Goal: Task Accomplishment & Management: Use online tool/utility

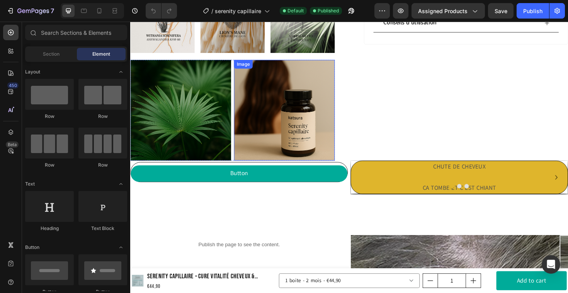
scroll to position [277, 0]
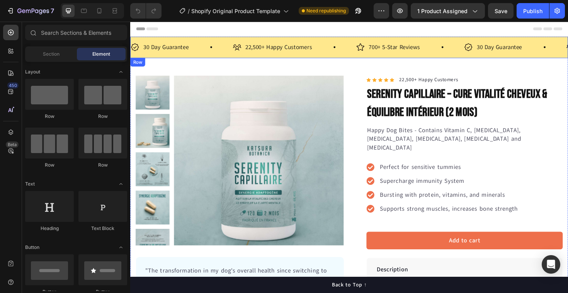
scroll to position [2, 0]
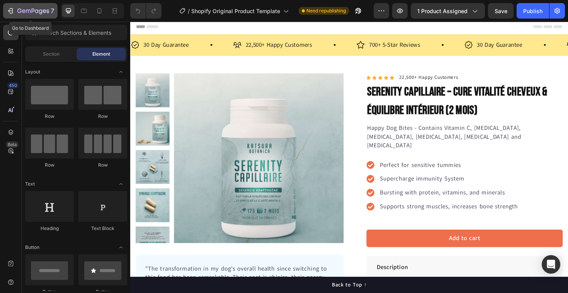
click at [26, 11] on icon "button" at bounding box center [28, 11] width 5 height 3
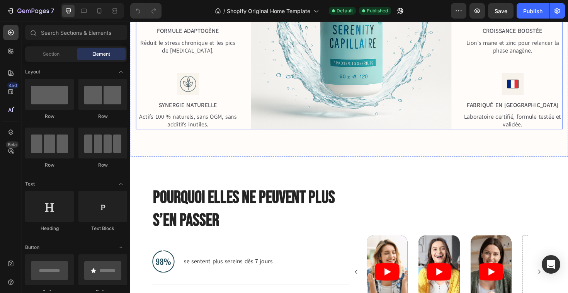
scroll to position [501, 0]
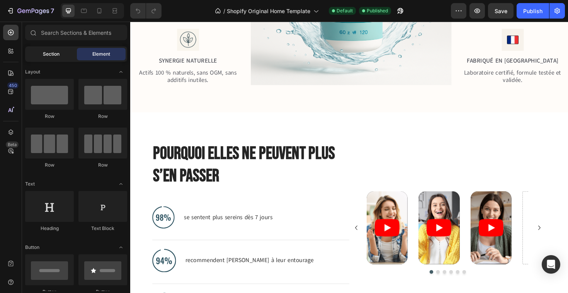
click at [50, 56] on span "Section" at bounding box center [51, 54] width 17 height 7
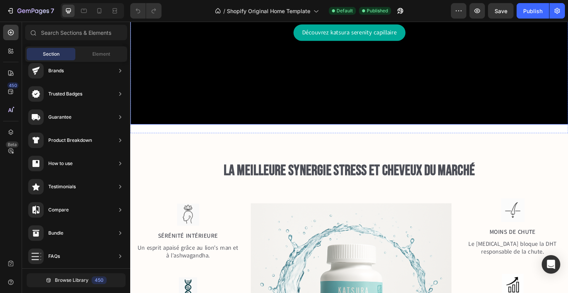
scroll to position [172, 0]
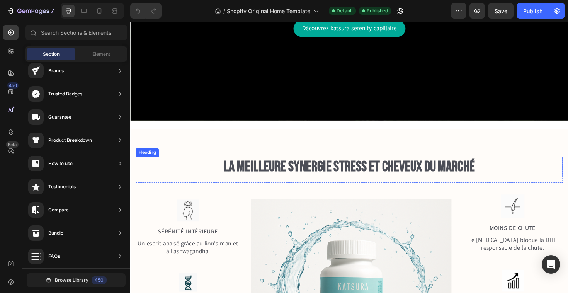
click at [348, 172] on h2 "La meilleure synergie stress et cheveux du marché" at bounding box center [362, 176] width 452 height 22
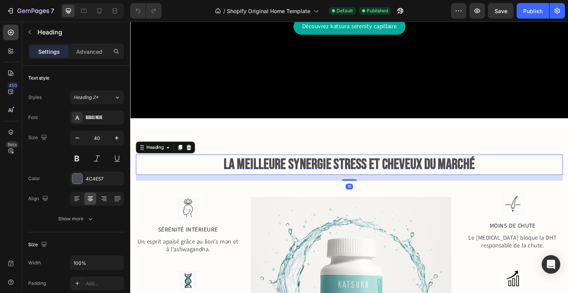
click at [350, 172] on h2 "La meilleure synergie stress et cheveux du marché" at bounding box center [362, 173] width 452 height 22
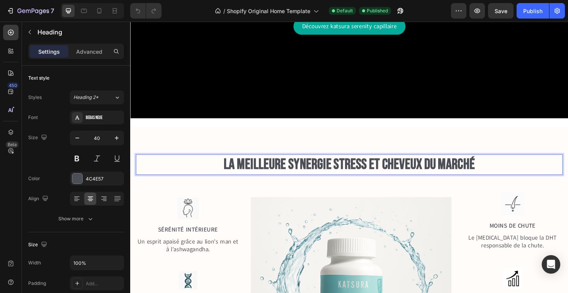
scroll to position [174, 0]
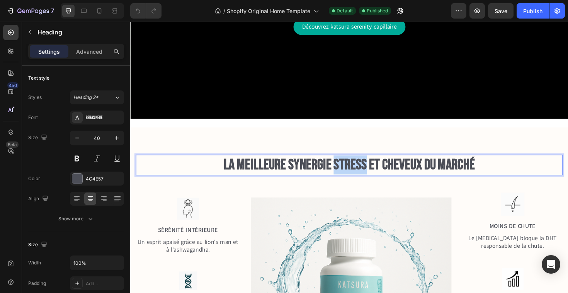
click at [350, 172] on p "La meilleure synergie stress et cheveux du marché" at bounding box center [362, 174] width 451 height 20
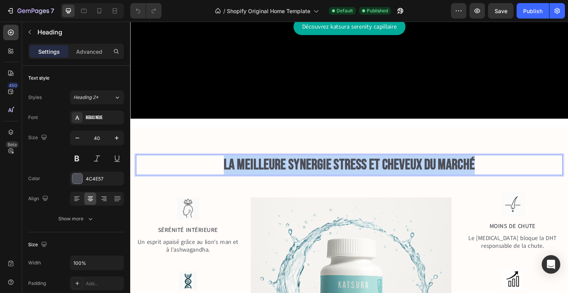
click at [350, 172] on p "La meilleure synergie stress et cheveux du marché" at bounding box center [362, 174] width 451 height 20
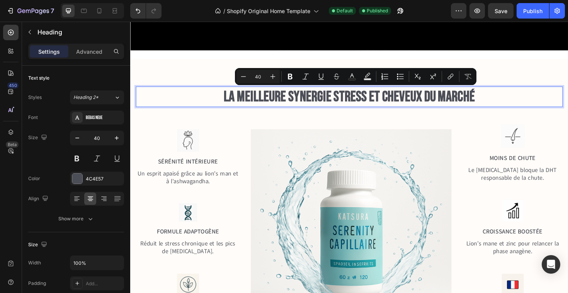
scroll to position [246, 0]
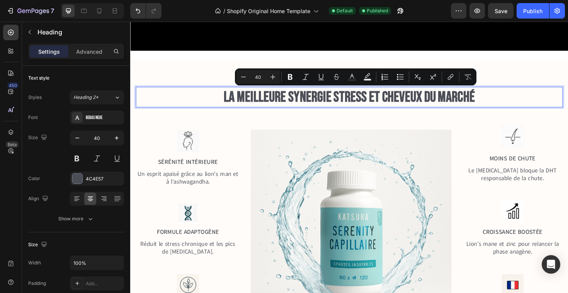
click at [349, 101] on p "La meilleure synergie stress et cheveux du marché" at bounding box center [362, 102] width 451 height 20
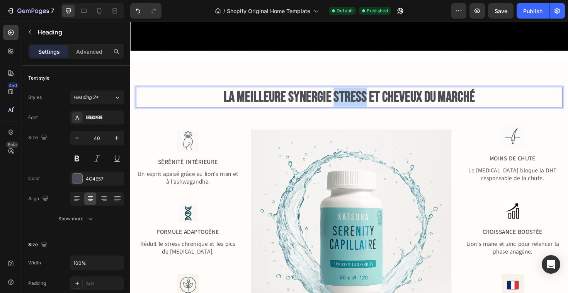
click at [349, 101] on p "La meilleure synergie stress et cheveux du marché" at bounding box center [362, 102] width 451 height 20
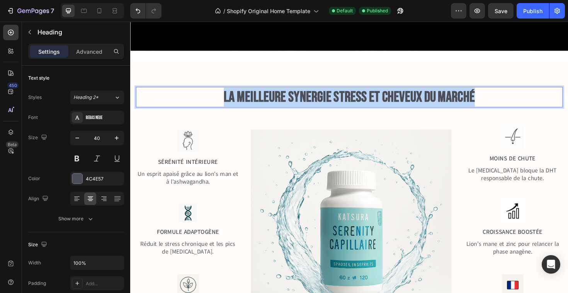
click at [349, 101] on p "La meilleure synergie stress et cheveux du marché" at bounding box center [362, 102] width 451 height 20
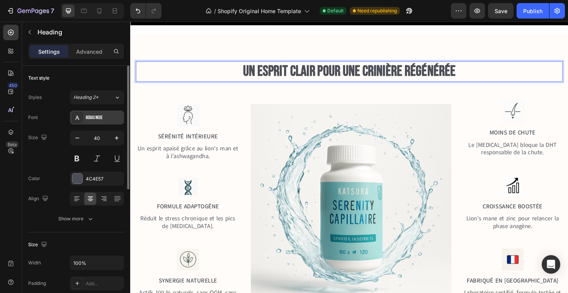
scroll to position [266, 0]
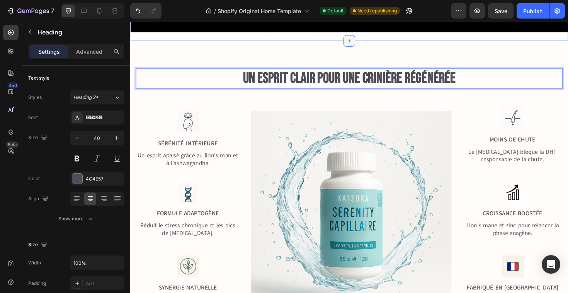
click at [358, 41] on div at bounding box center [362, 42] width 12 height 12
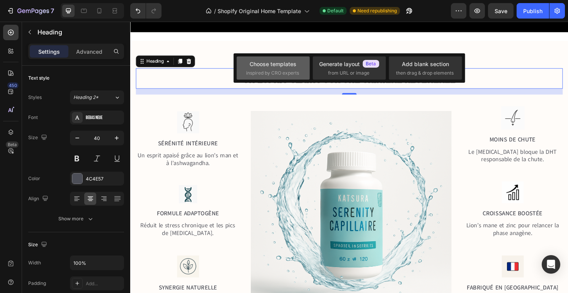
click at [273, 68] on div "Choose templates inspired by CRO experts" at bounding box center [273, 68] width 54 height 17
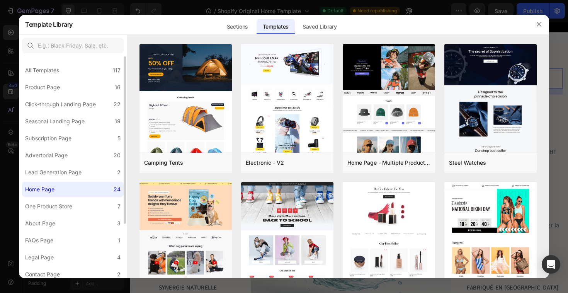
click at [74, 190] on label "Home Page 24" at bounding box center [73, 189] width 102 height 15
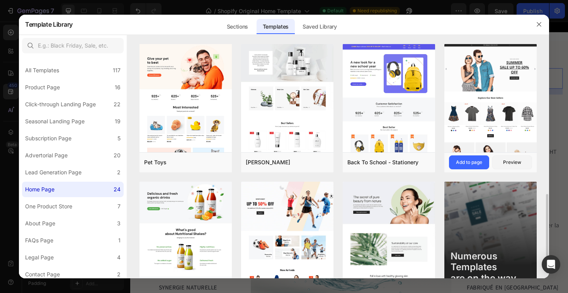
scroll to position [456, 0]
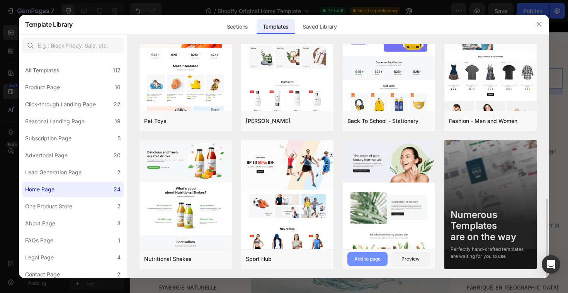
click at [362, 260] on div "Add to page" at bounding box center [368, 259] width 26 height 7
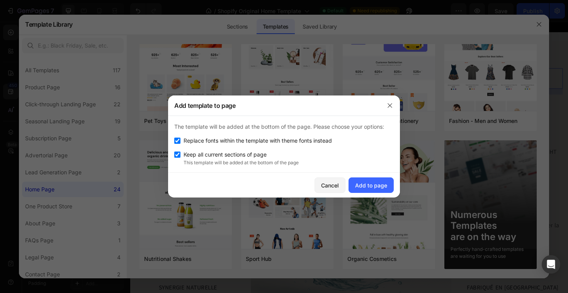
click at [179, 141] on input "checkbox" at bounding box center [177, 141] width 6 height 6
checkbox input "false"
click at [368, 186] on div "Add to page" at bounding box center [371, 185] width 32 height 8
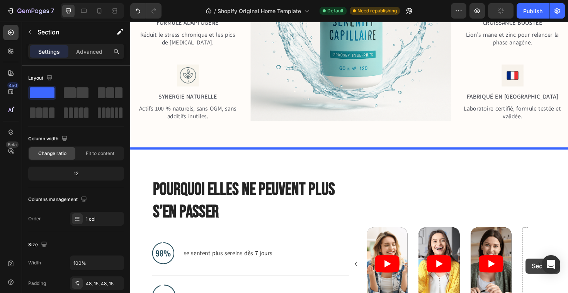
scroll to position [3071, 0]
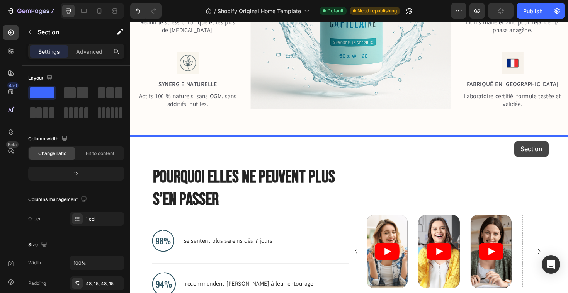
drag, startPoint x: 570, startPoint y: 65, endPoint x: 537, endPoint y: 148, distance: 90.3
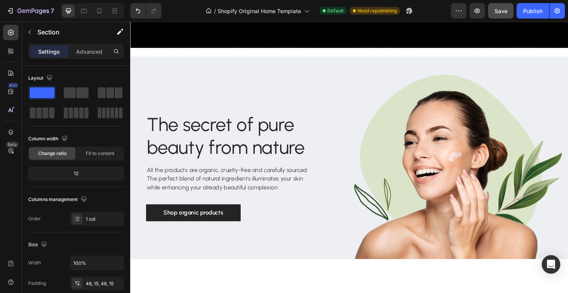
scroll to position [255, 0]
